Goal: Communication & Community: Connect with others

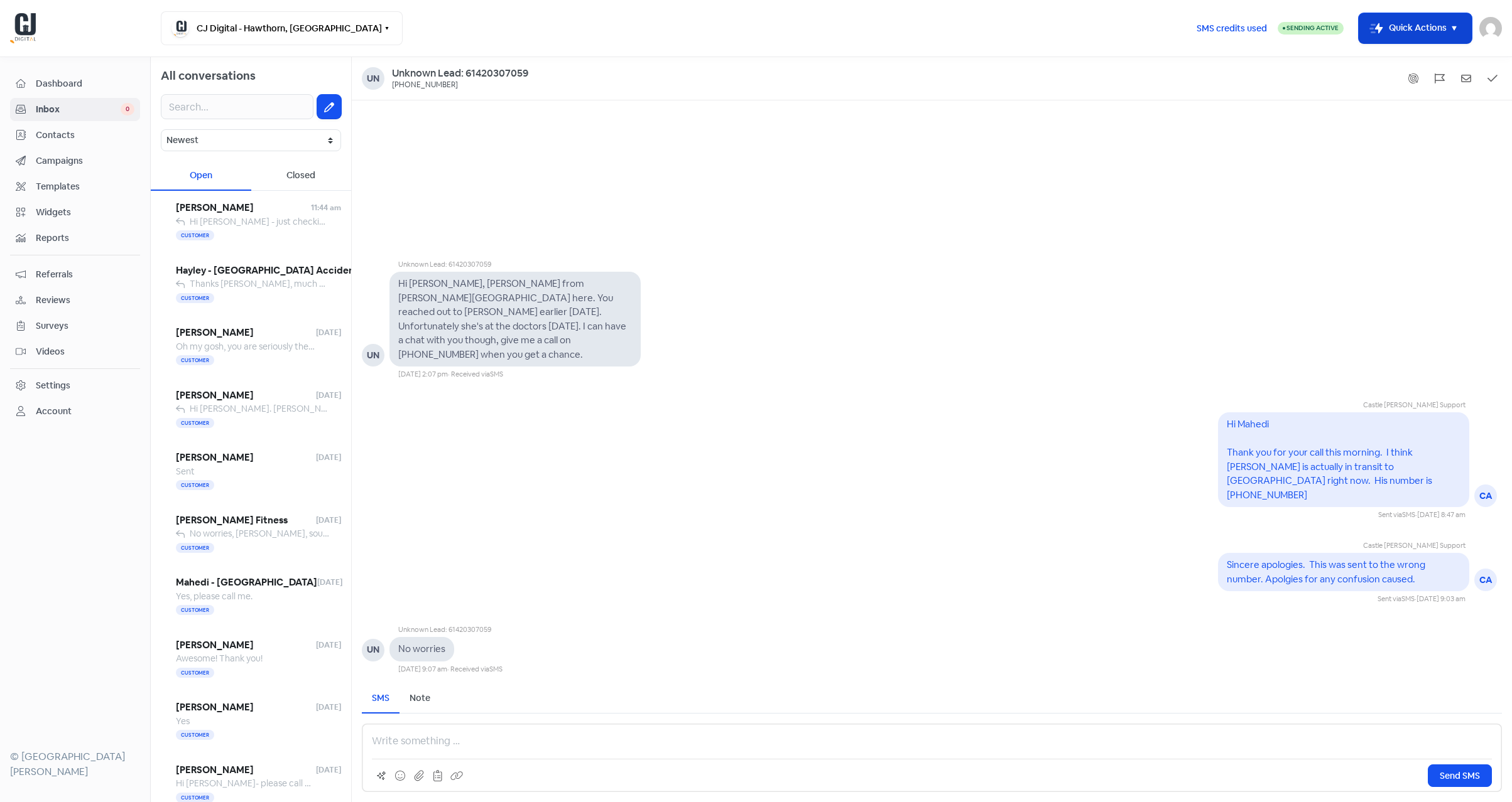
click at [1420, 28] on button "Icon For Thunder-move Quick Actions" at bounding box center [1415, 28] width 113 height 30
click at [1398, 56] on button "Add new contact" at bounding box center [1398, 60] width 146 height 25
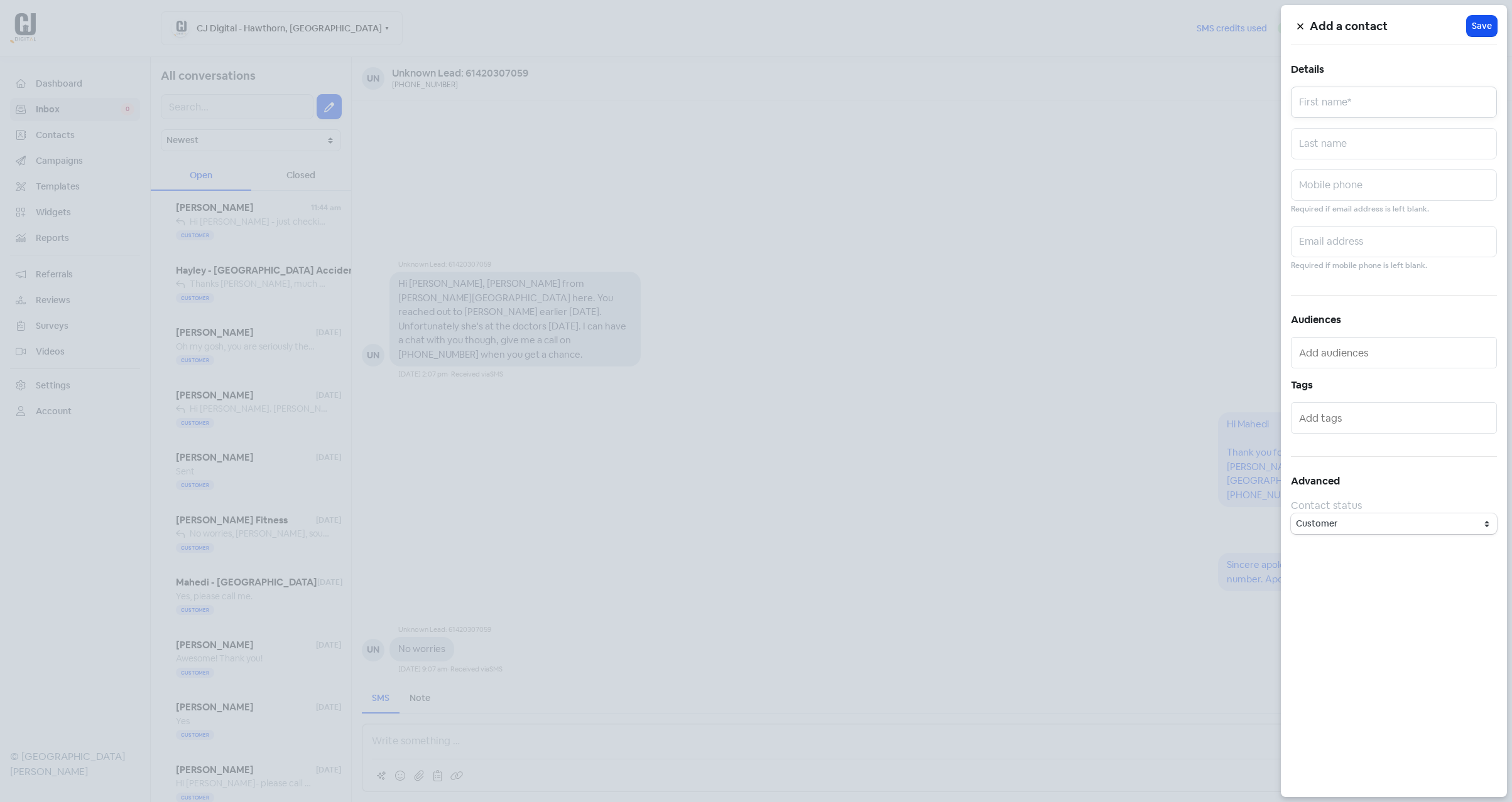
click at [1332, 109] on input "text" at bounding box center [1394, 102] width 206 height 32
type input "[PERSON_NAME]"
click at [1339, 189] on input "text" at bounding box center [1394, 185] width 206 height 32
paste input "Tried to reach [PERSON_NAME] but no answer or option for VM"
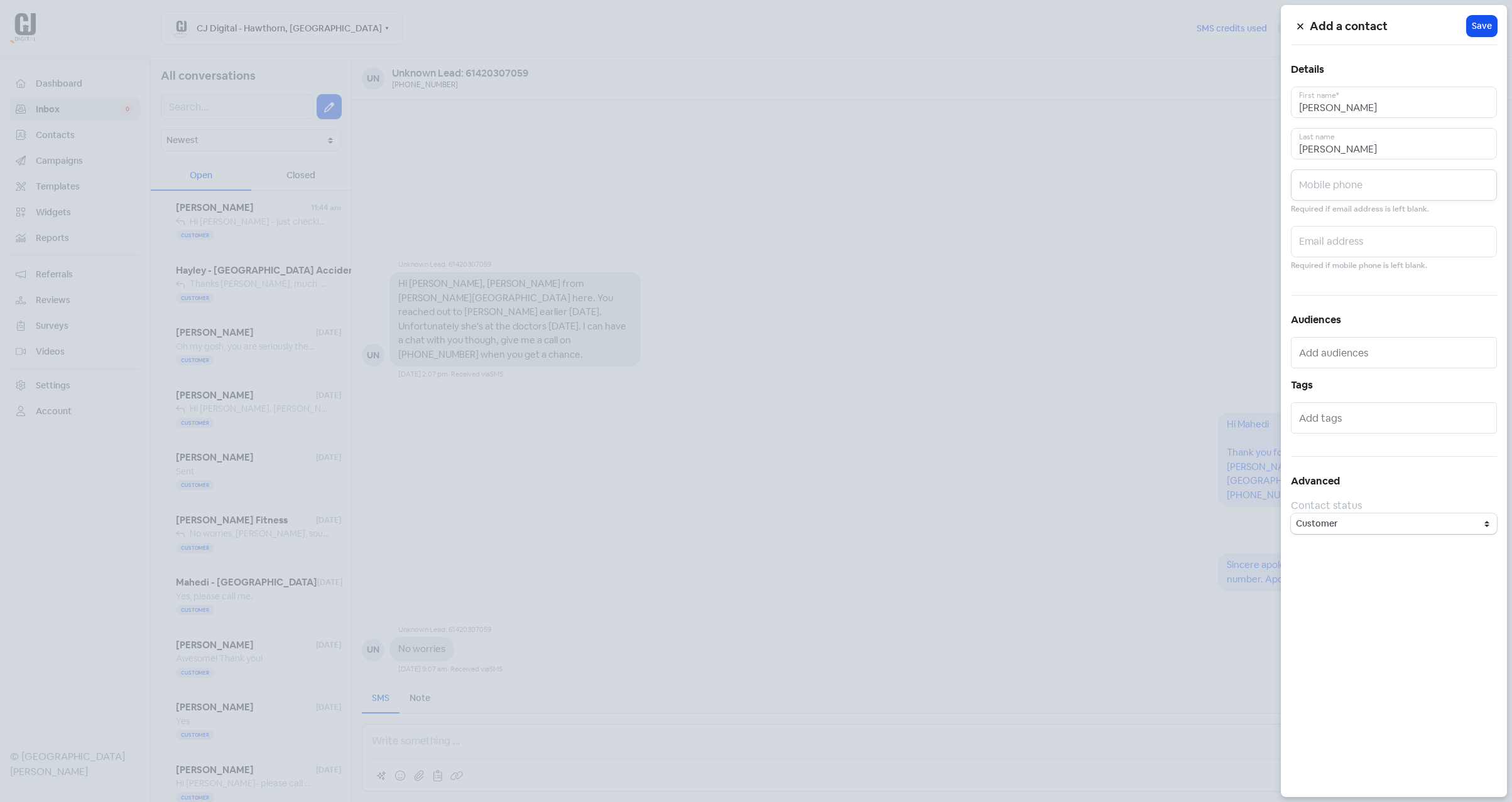
type input "Tried to reach [PERSON_NAME] but no answer or option for VM"
type input "0421372171"
click at [1471, 26] on span "Save" at bounding box center [1481, 26] width 20 height 13
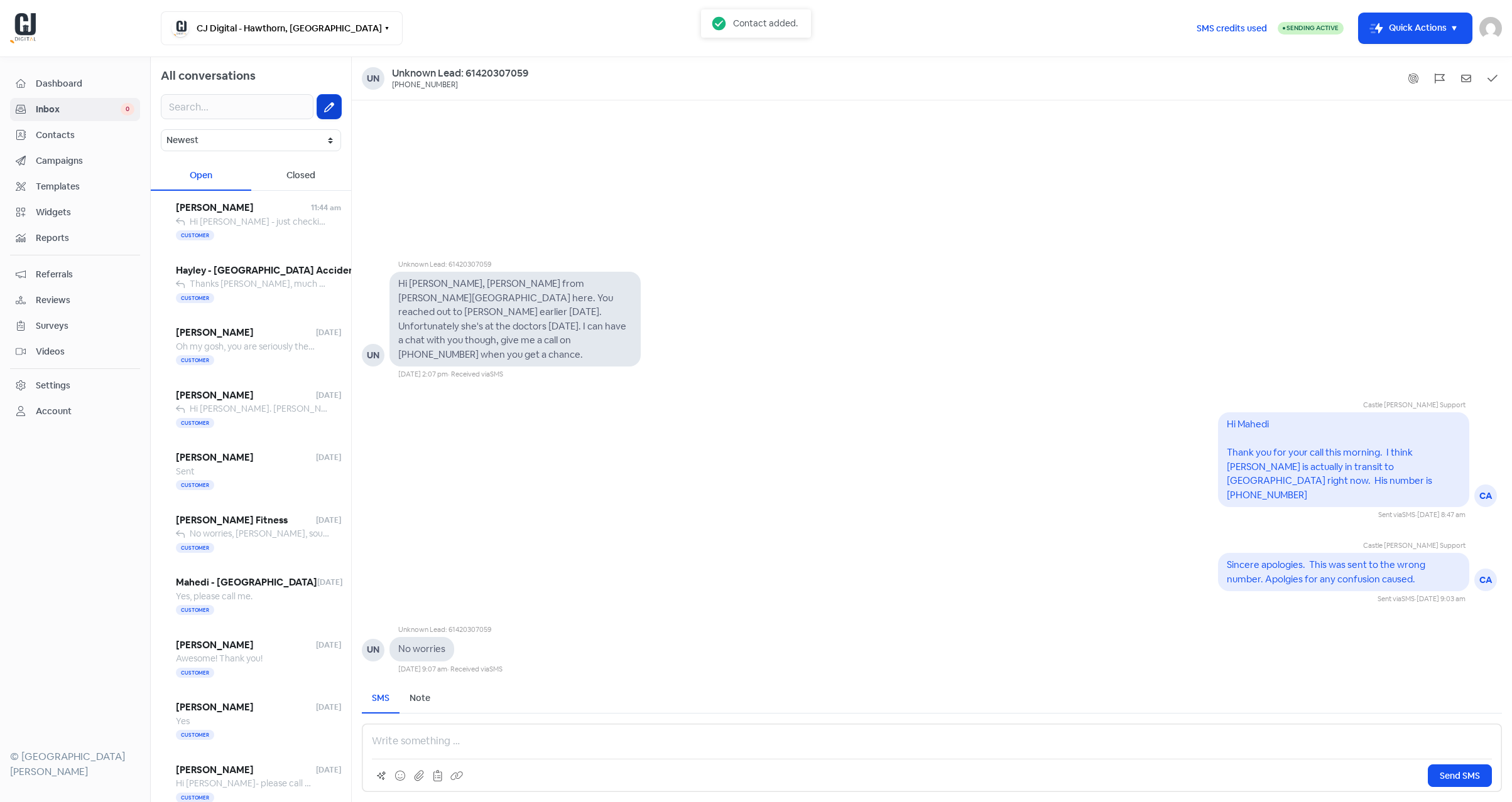
click at [327, 117] on button at bounding box center [329, 106] width 24 height 24
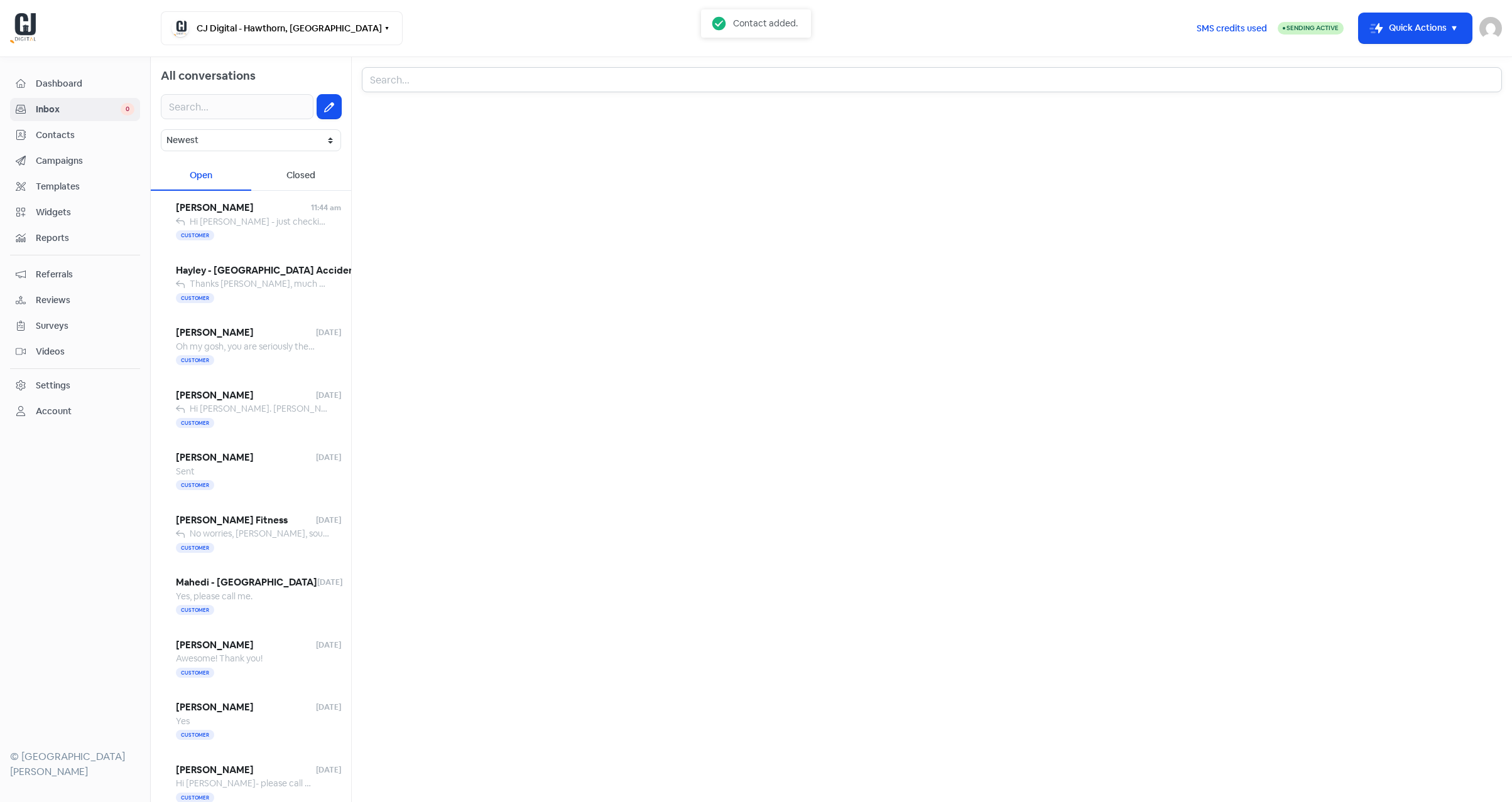
click at [374, 78] on input "text" at bounding box center [931, 79] width 1140 height 25
type input "[PERSON_NAME]"
click at [429, 125] on div "[PERSON_NAME]" at bounding box center [931, 120] width 1119 height 15
click at [457, 755] on div "Send SMS" at bounding box center [931, 758] width 1140 height 68
click at [449, 746] on p at bounding box center [931, 741] width 1119 height 15
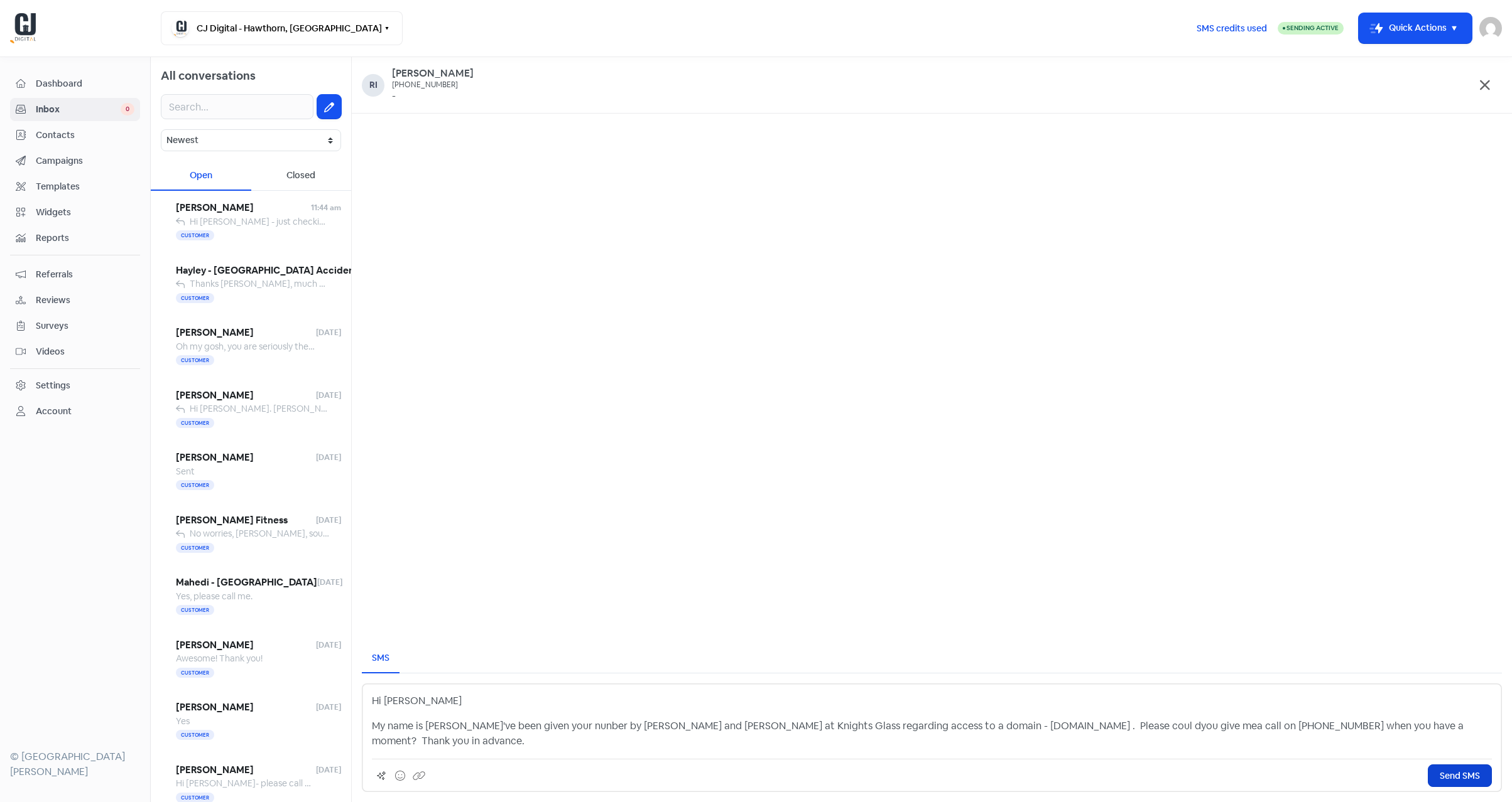
click at [1440, 783] on span "Send SMS" at bounding box center [1460, 776] width 41 height 13
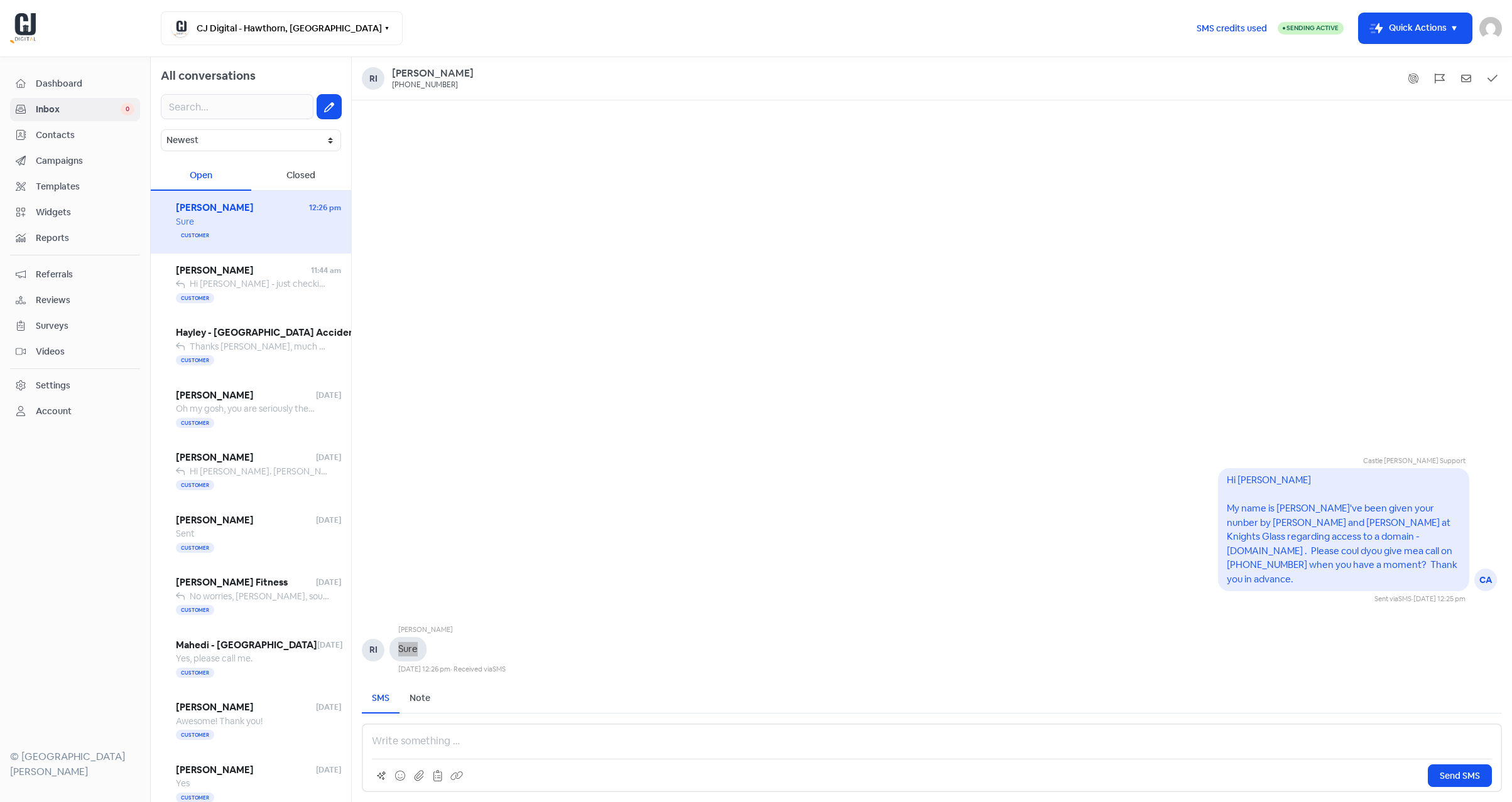
drag, startPoint x: 406, startPoint y: 650, endPoint x: 582, endPoint y: 555, distance: 200.0
click at [582, 555] on div "Castle [PERSON_NAME] Support CA Hi [PERSON_NAME] My name is [PERSON_NAME]'ve be…" at bounding box center [932, 555] width 1160 height 239
click at [399, 774] on icon at bounding box center [400, 776] width 10 height 10
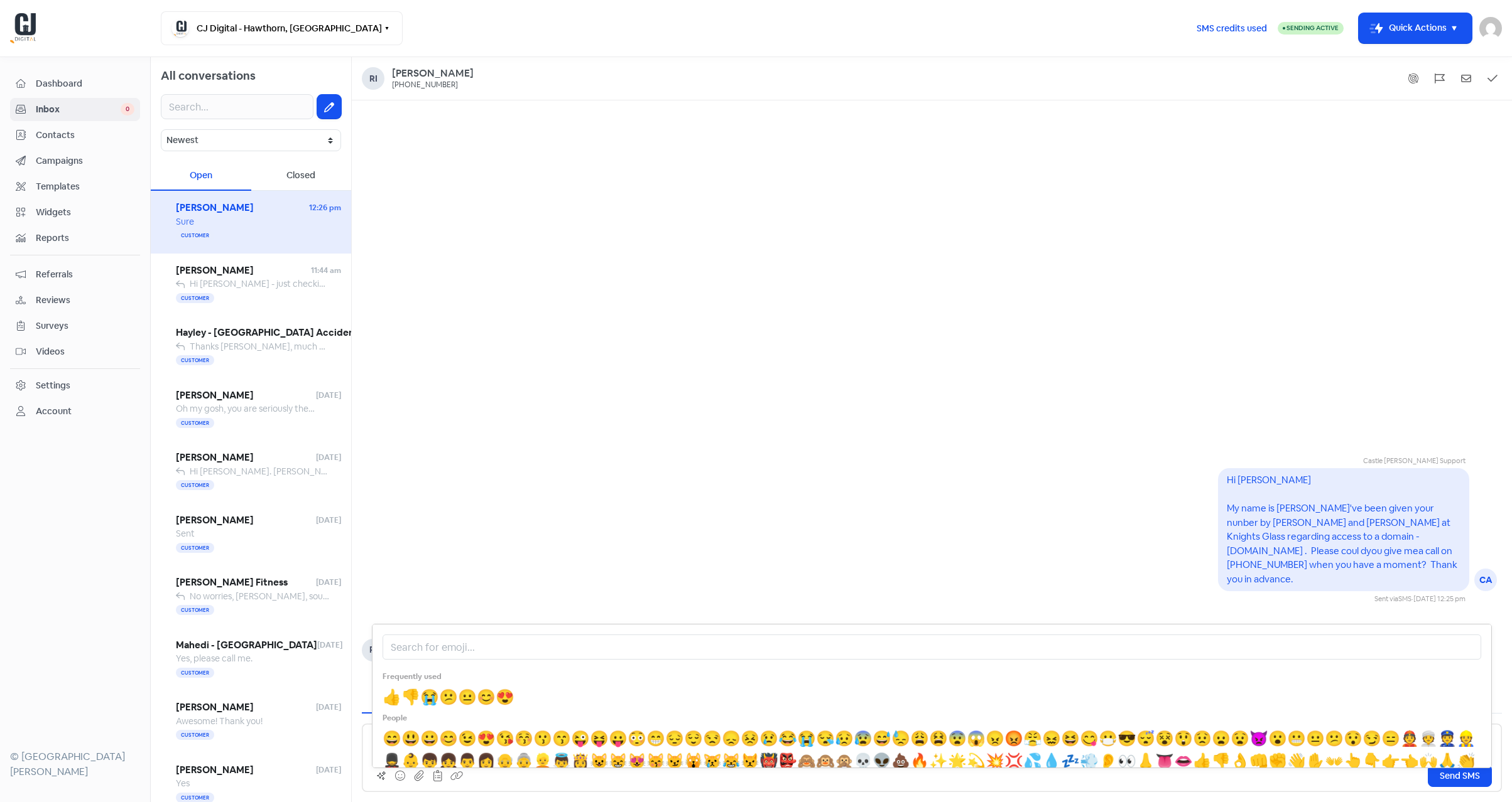
click at [392, 697] on span "👍" at bounding box center [392, 697] width 19 height 19
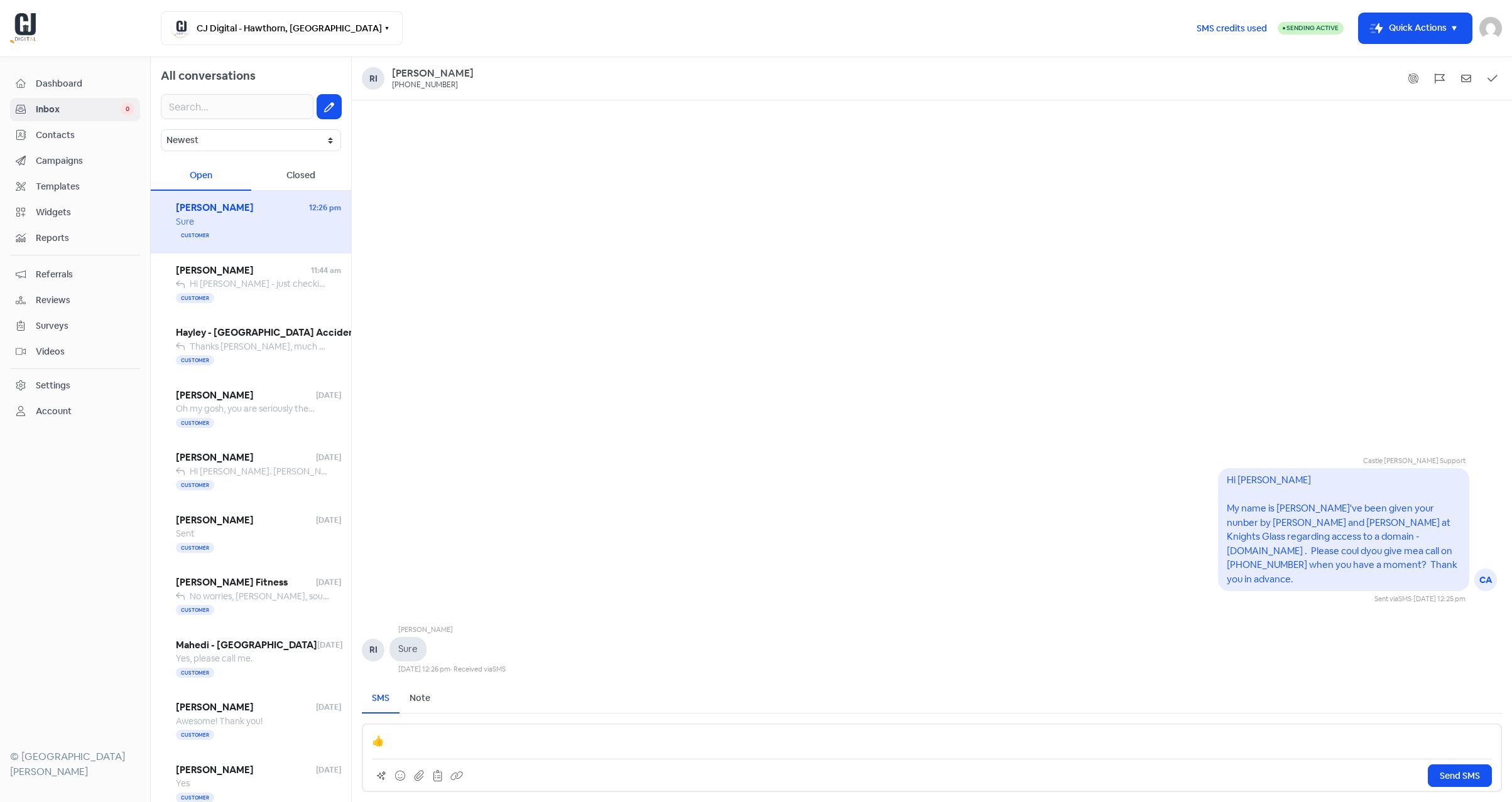
click at [1440, 770] on span "Send SMS" at bounding box center [1460, 776] width 41 height 13
